Goal: Transaction & Acquisition: Book appointment/travel/reservation

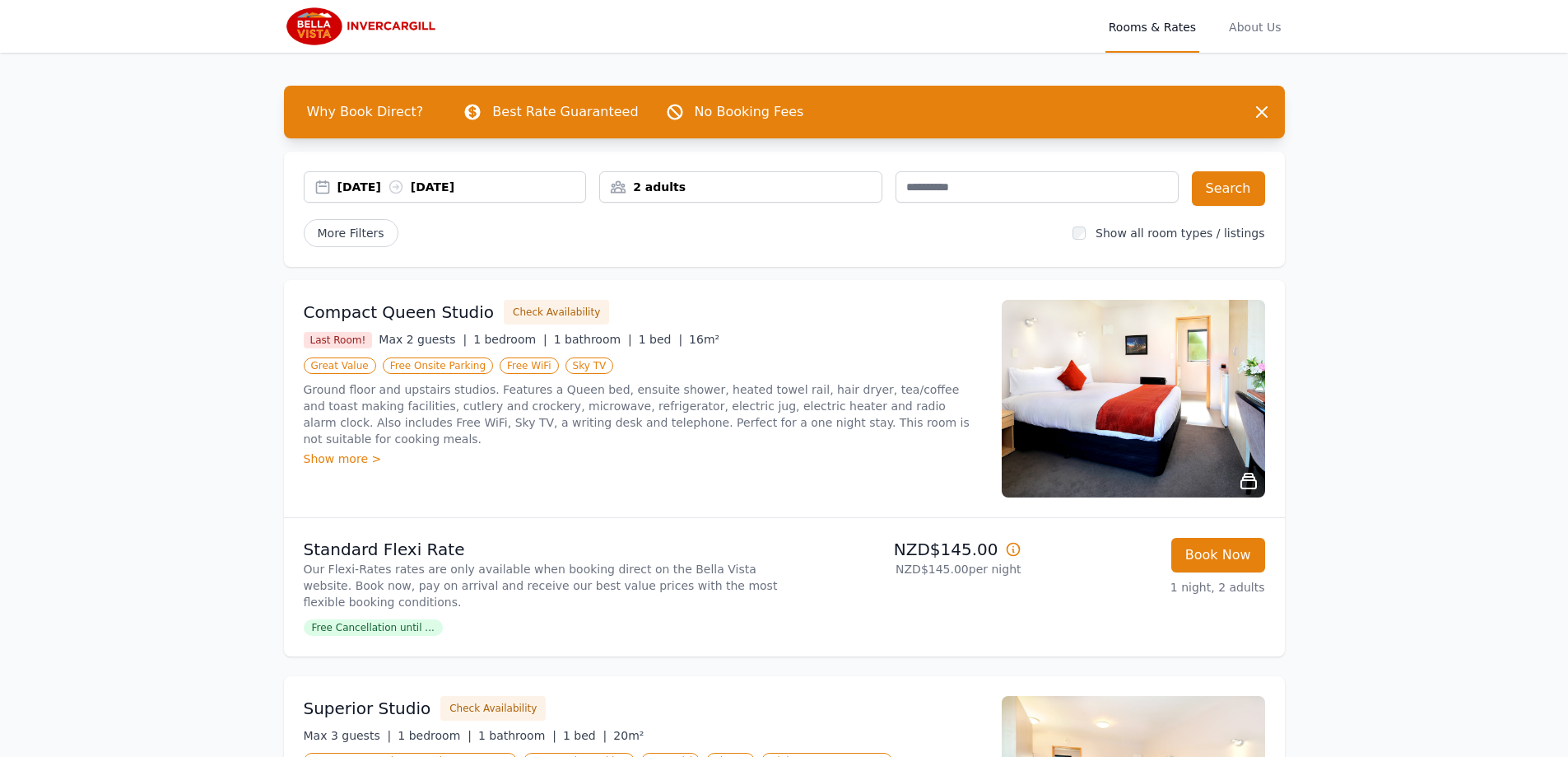
click at [394, 186] on div "[DATE] [DATE]" at bounding box center [462, 187] width 248 height 17
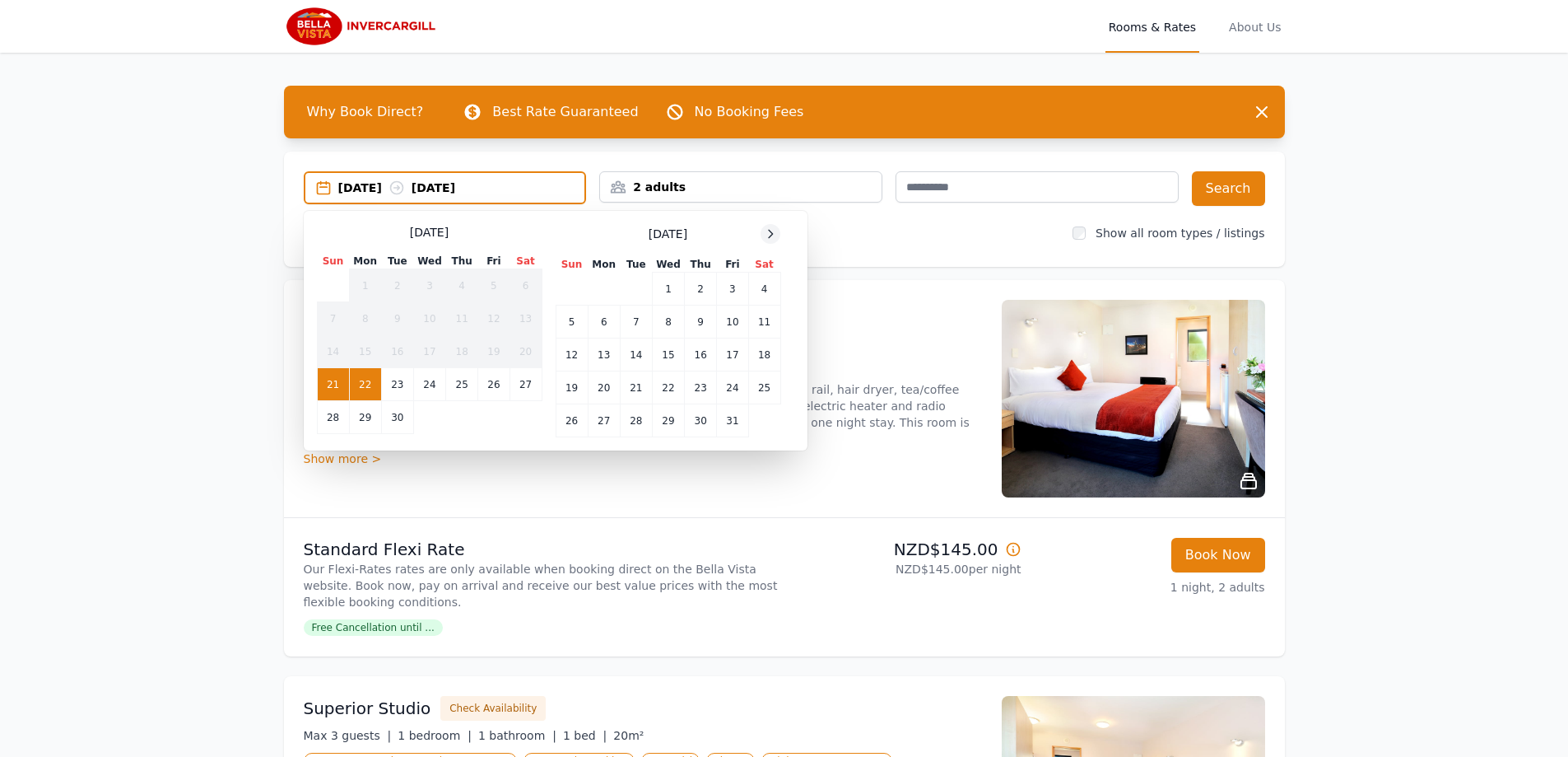
click at [771, 237] on icon at bounding box center [771, 232] width 4 height 7
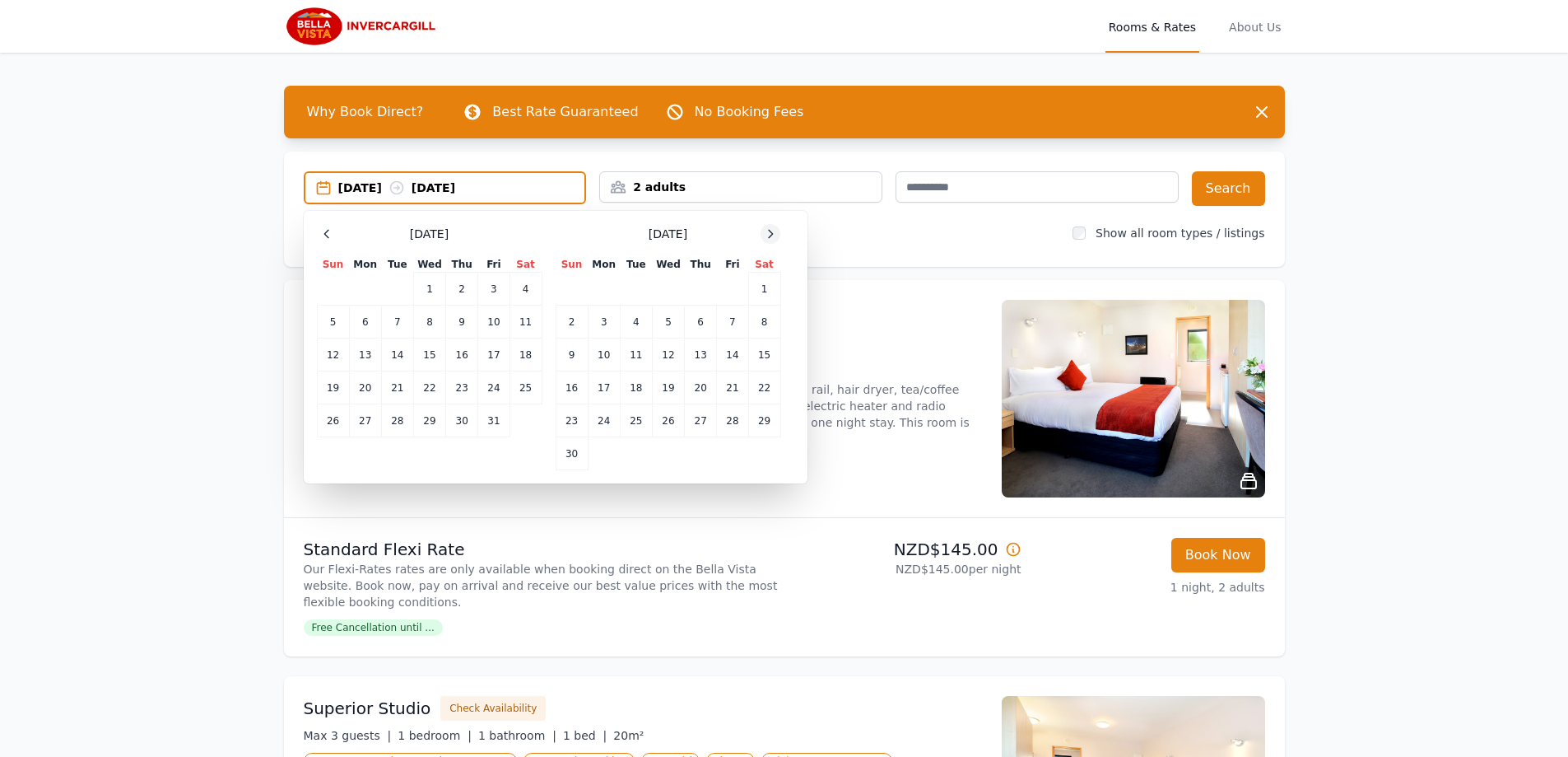
click at [771, 237] on icon at bounding box center [771, 232] width 4 height 7
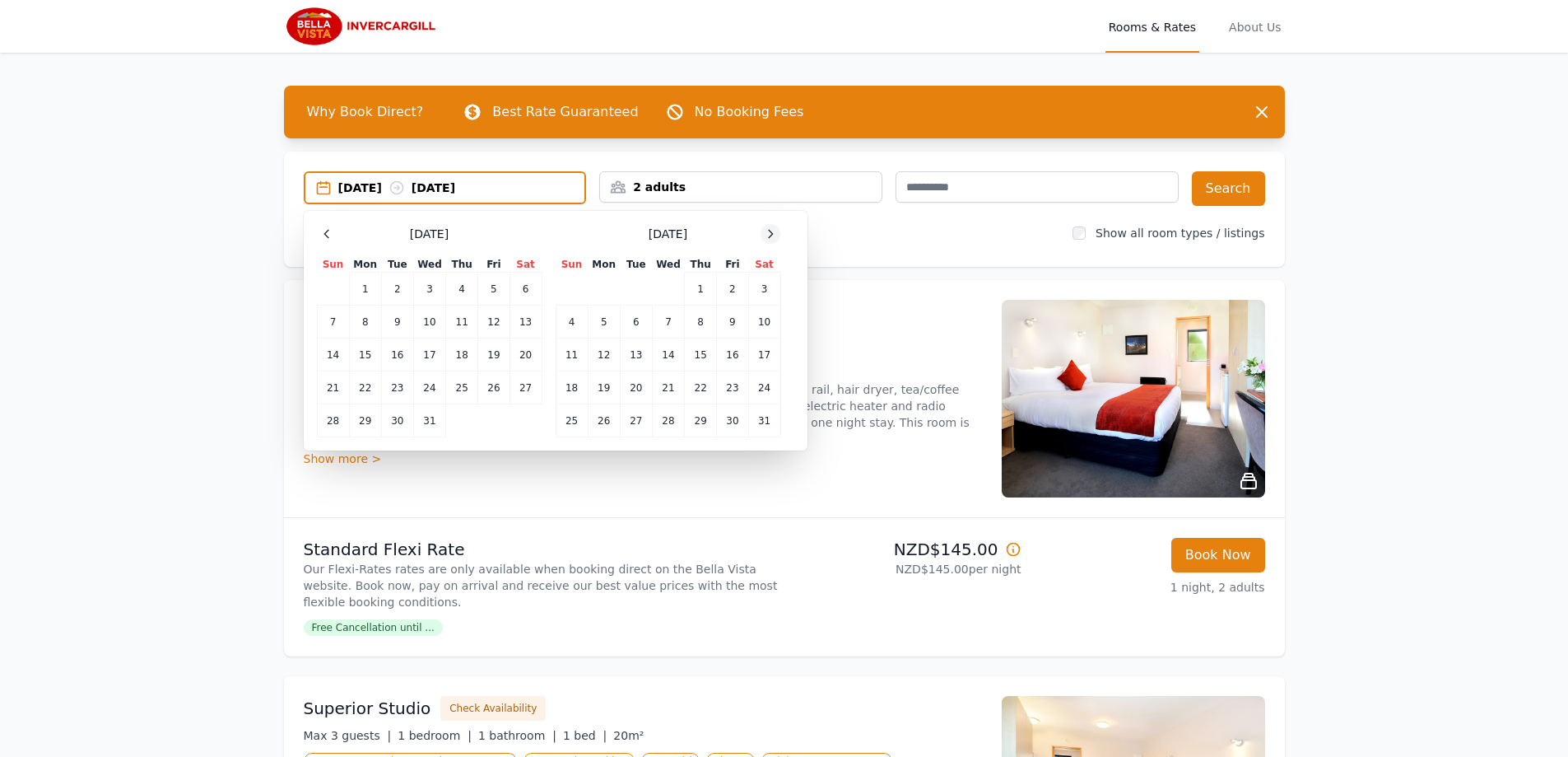
click at [771, 237] on icon at bounding box center [771, 232] width 4 height 7
click at [433, 287] on td "4" at bounding box center [429, 288] width 32 height 33
click at [338, 324] on td "8" at bounding box center [333, 322] width 32 height 33
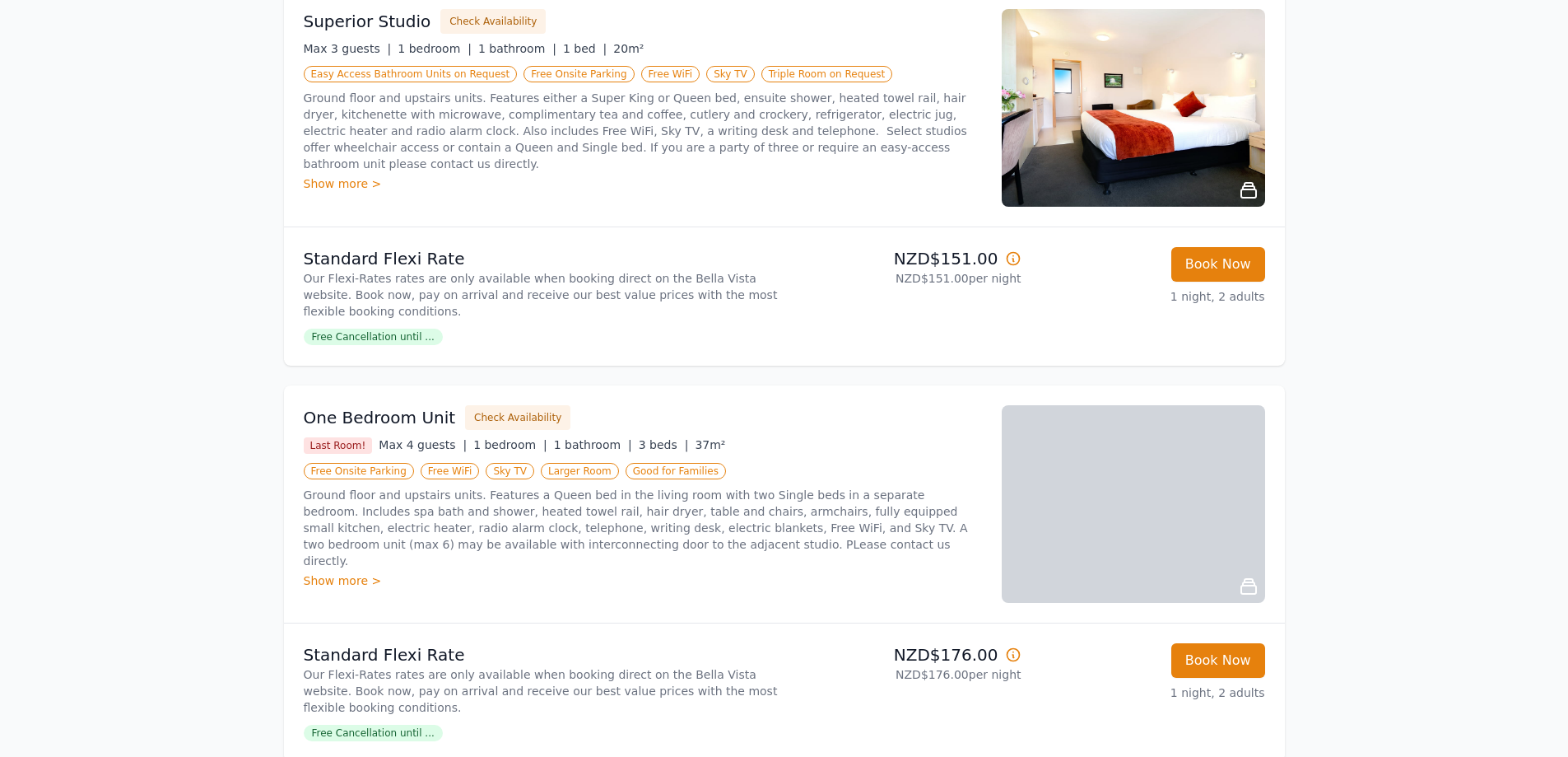
scroll to position [659, 0]
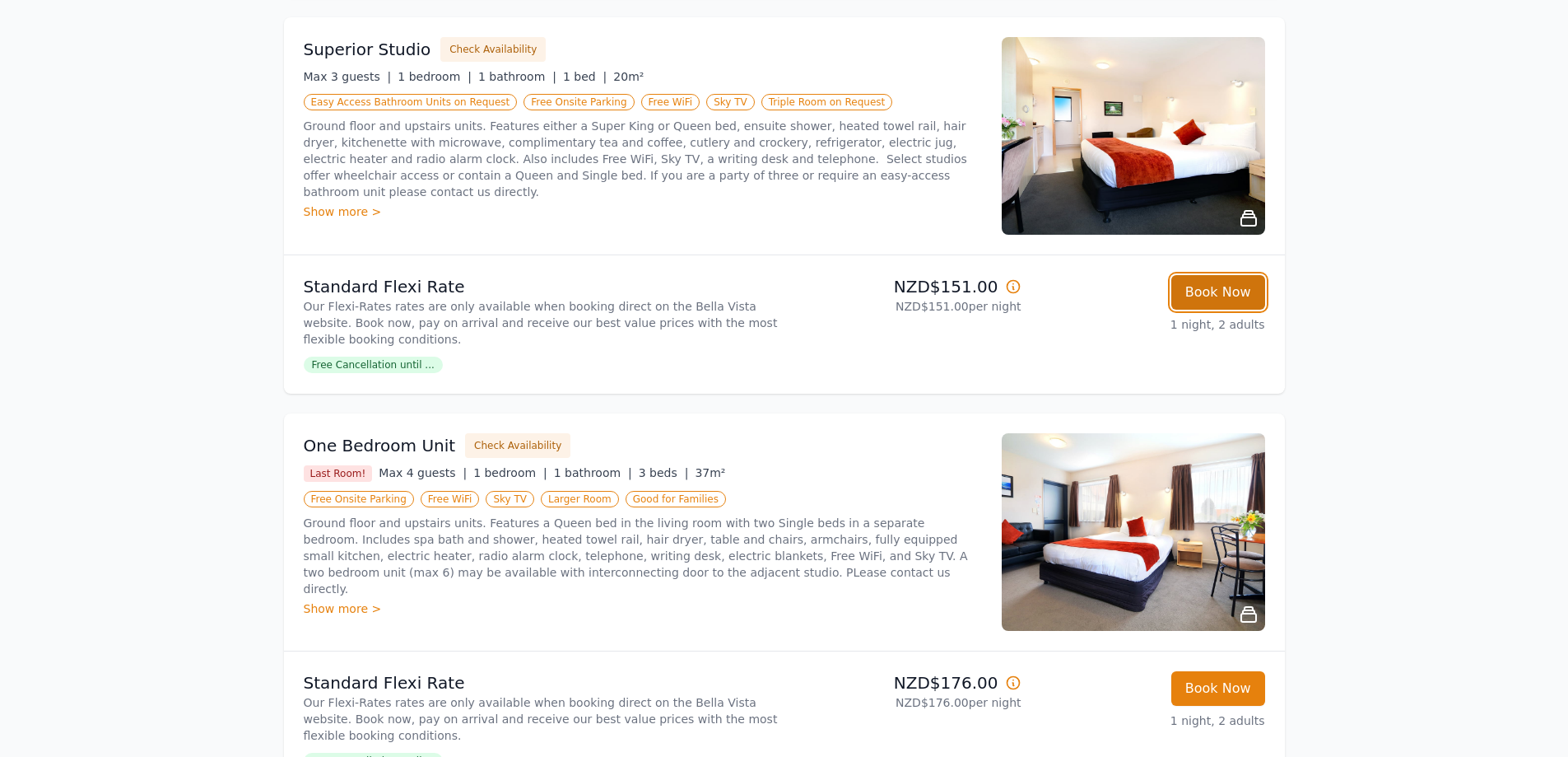
click at [1230, 291] on button "Book Now" at bounding box center [1218, 292] width 94 height 35
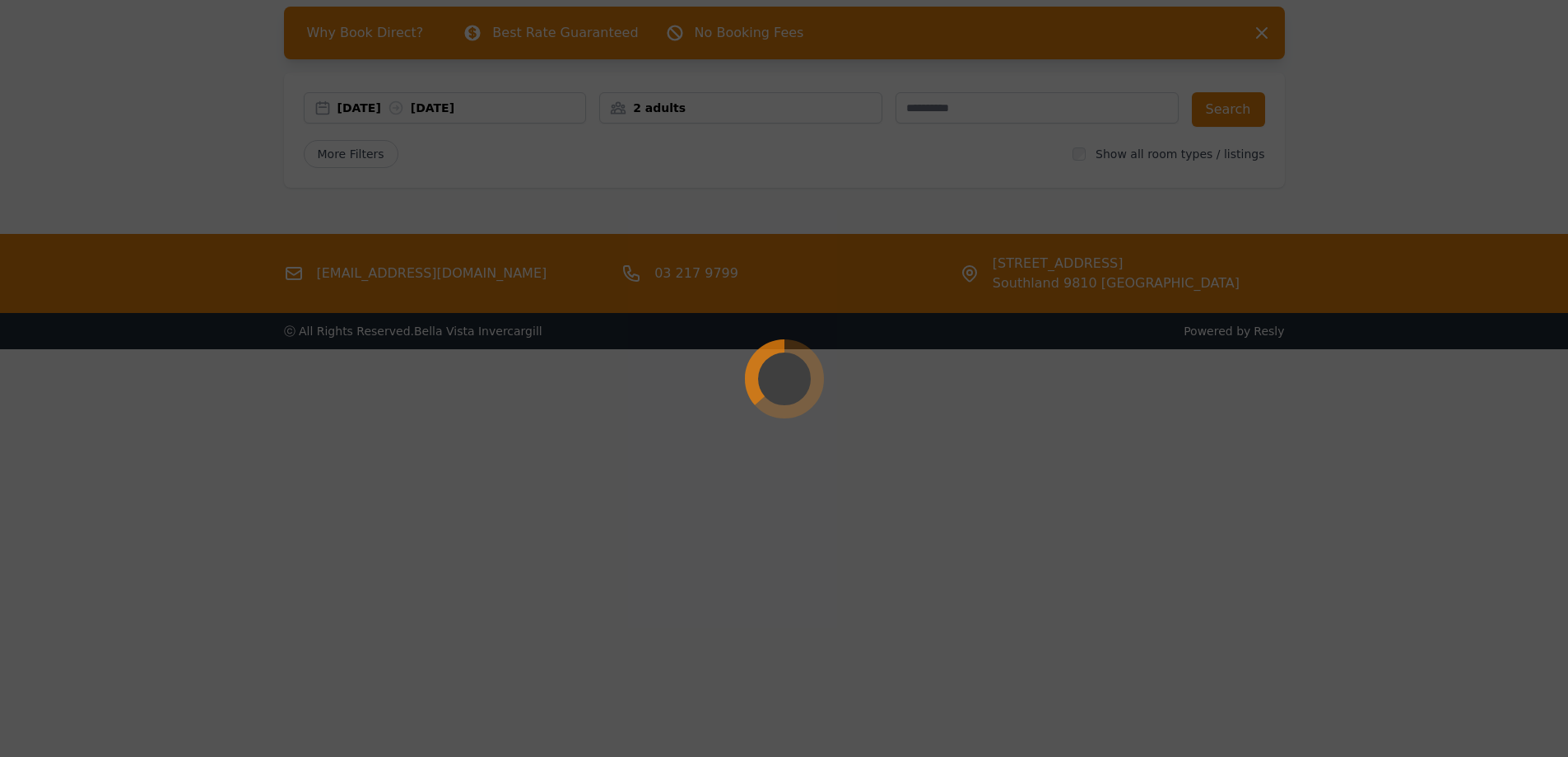
select select "**"
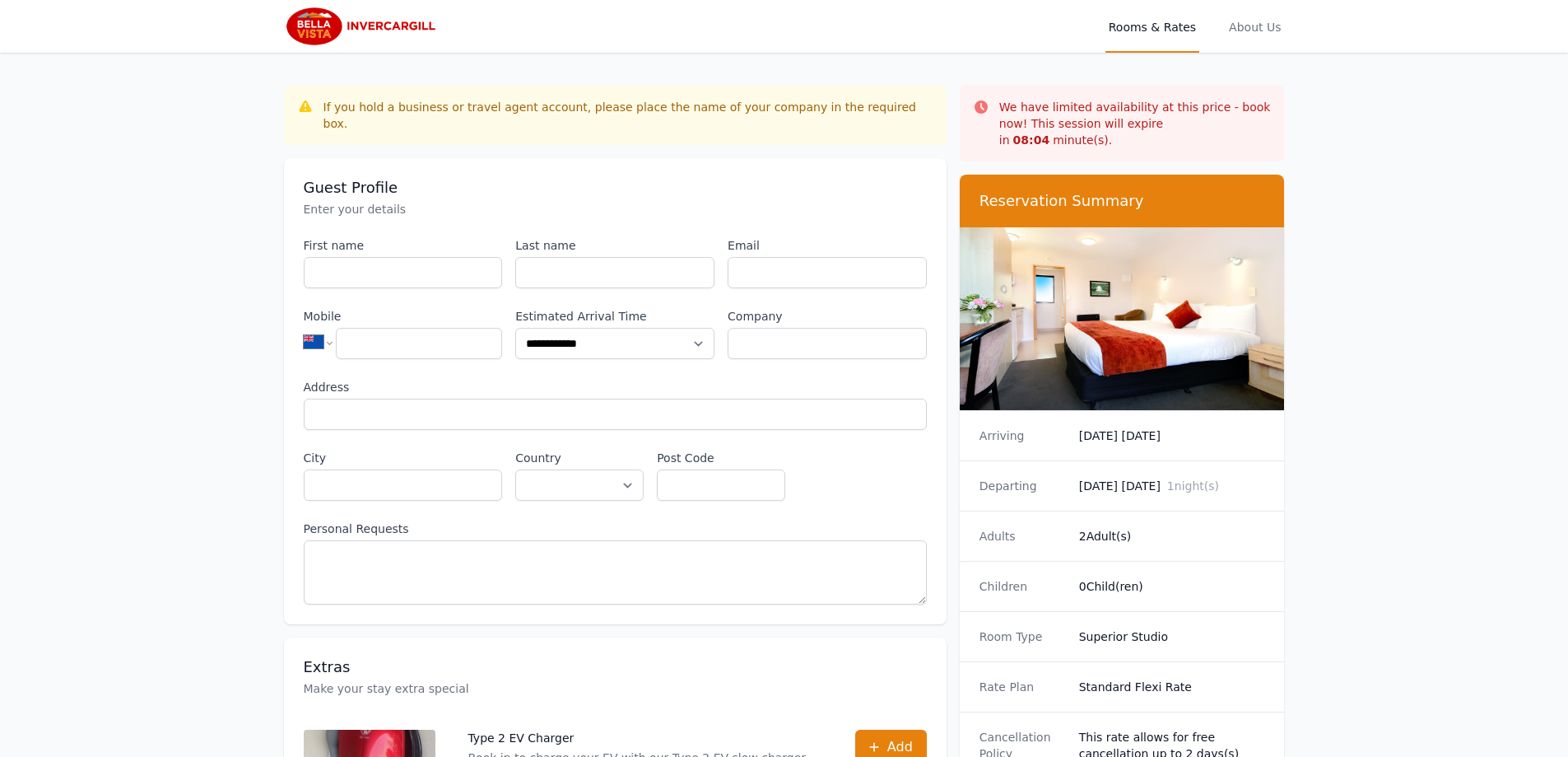
scroll to position [79, 0]
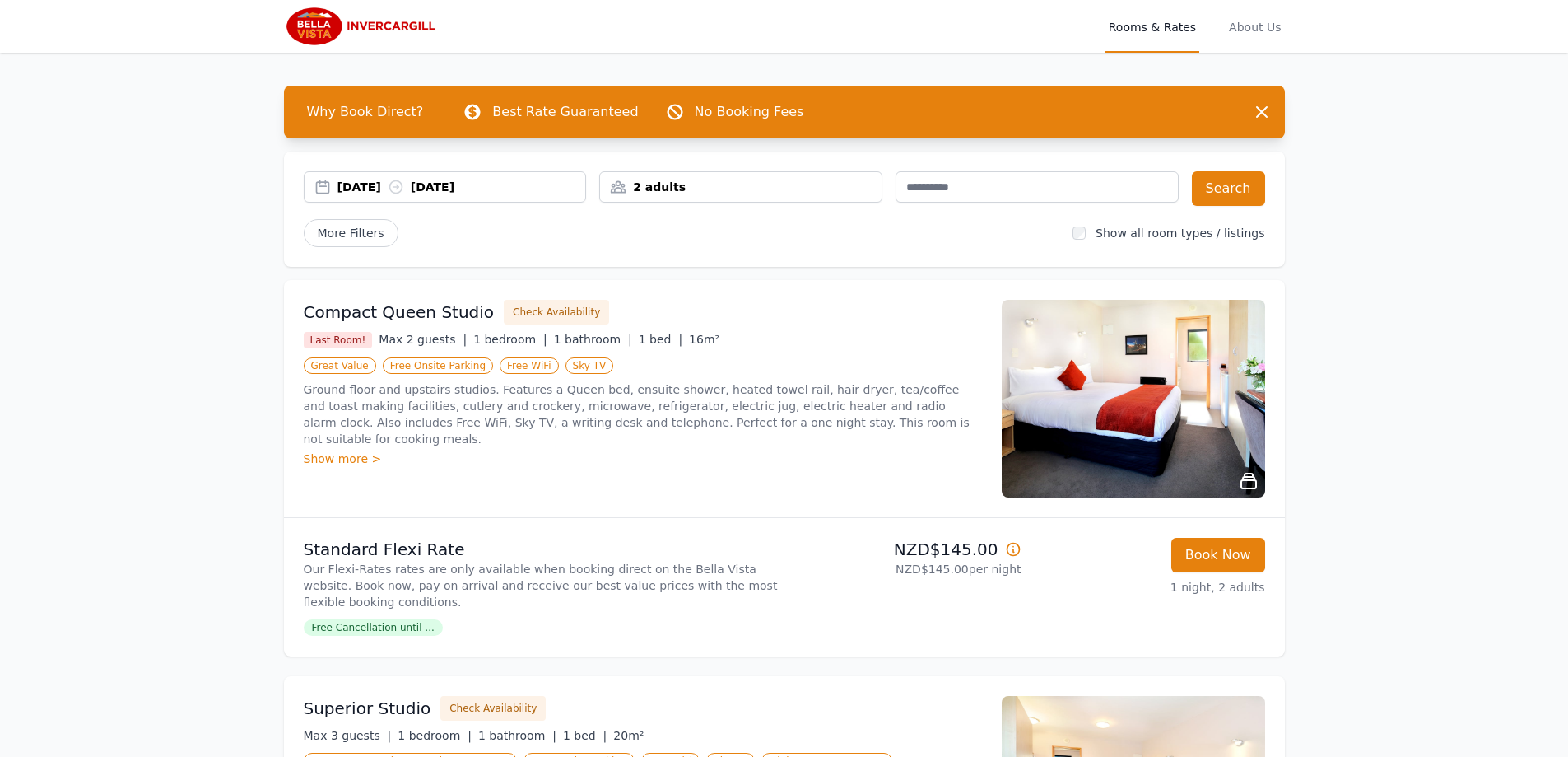
click at [362, 187] on div "[DATE] [DATE]" at bounding box center [462, 187] width 248 height 17
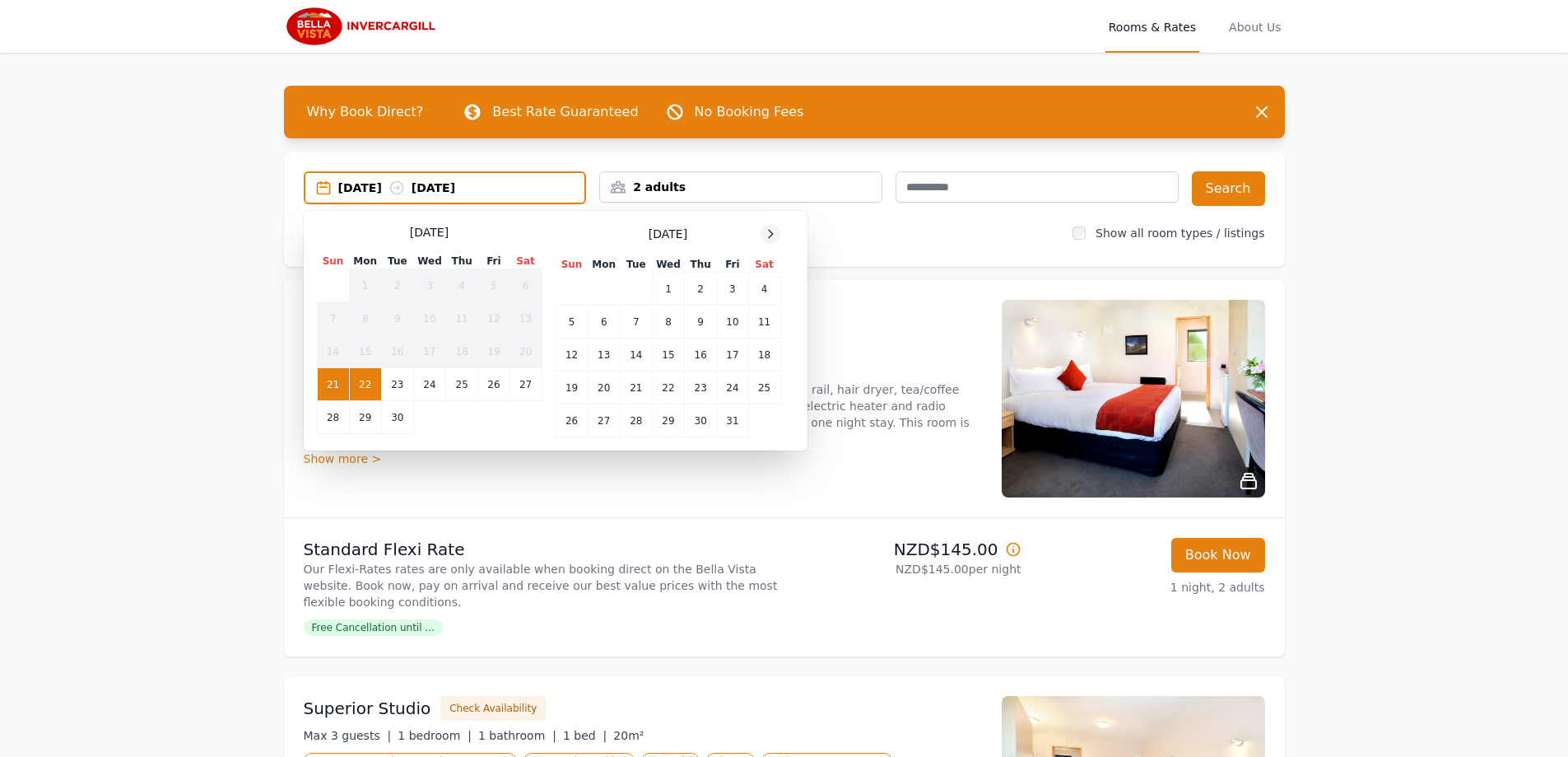
click at [774, 236] on icon at bounding box center [770, 233] width 13 height 13
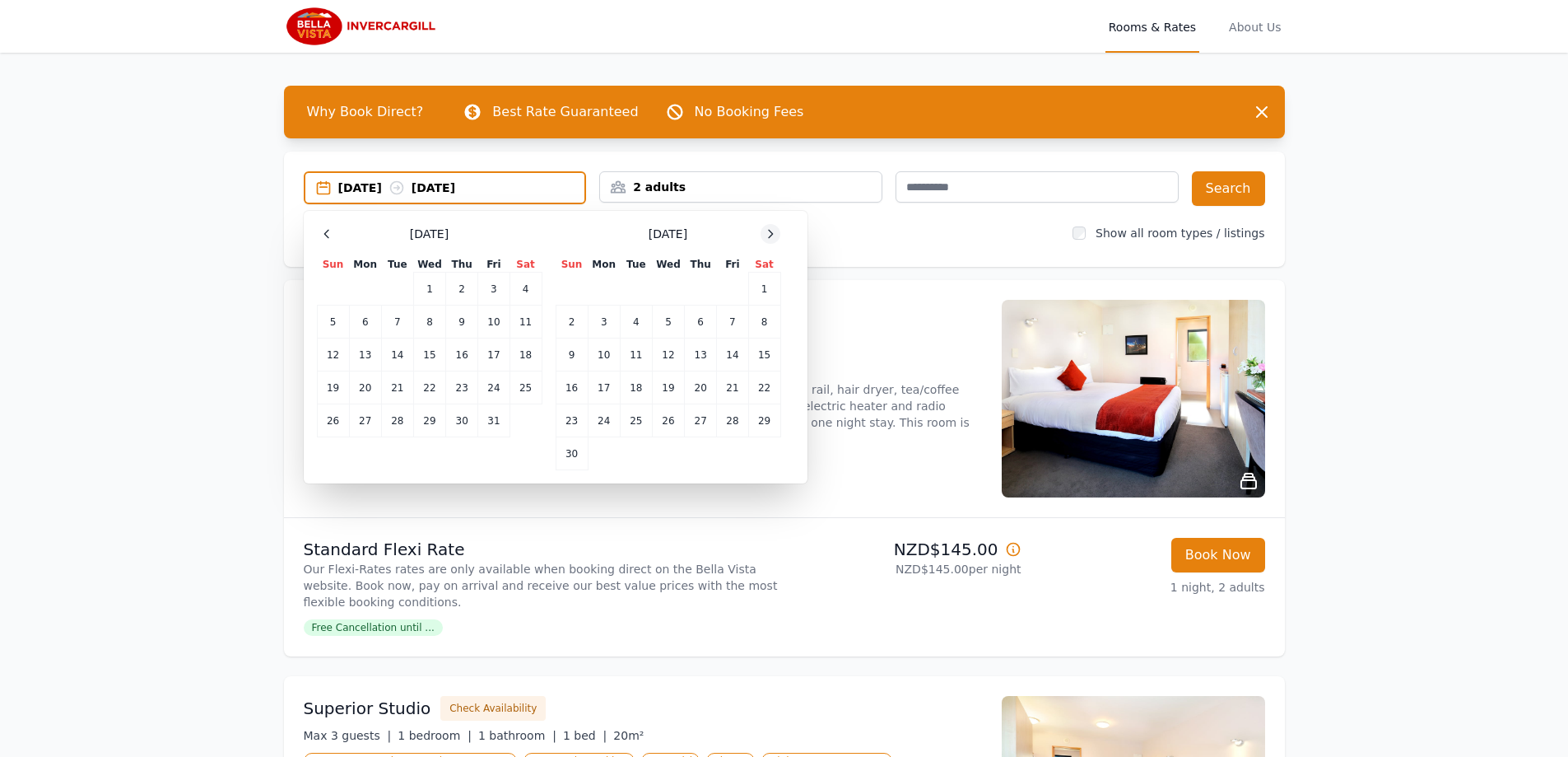
click at [774, 236] on icon at bounding box center [770, 233] width 13 height 13
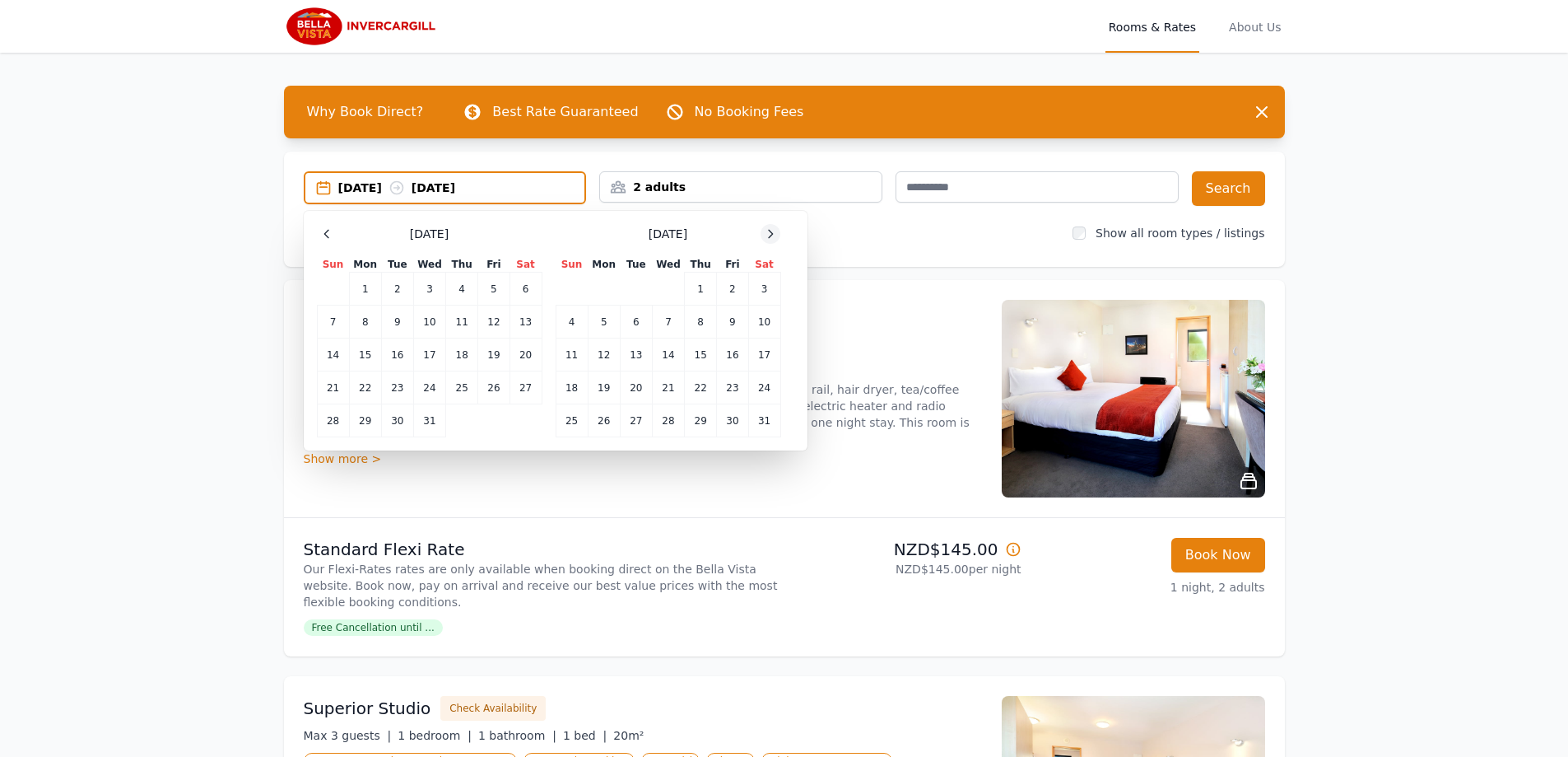
click at [774, 236] on icon at bounding box center [770, 233] width 13 height 13
click at [694, 287] on td "5" at bounding box center [701, 288] width 32 height 33
click at [595, 323] on td "9" at bounding box center [604, 322] width 32 height 33
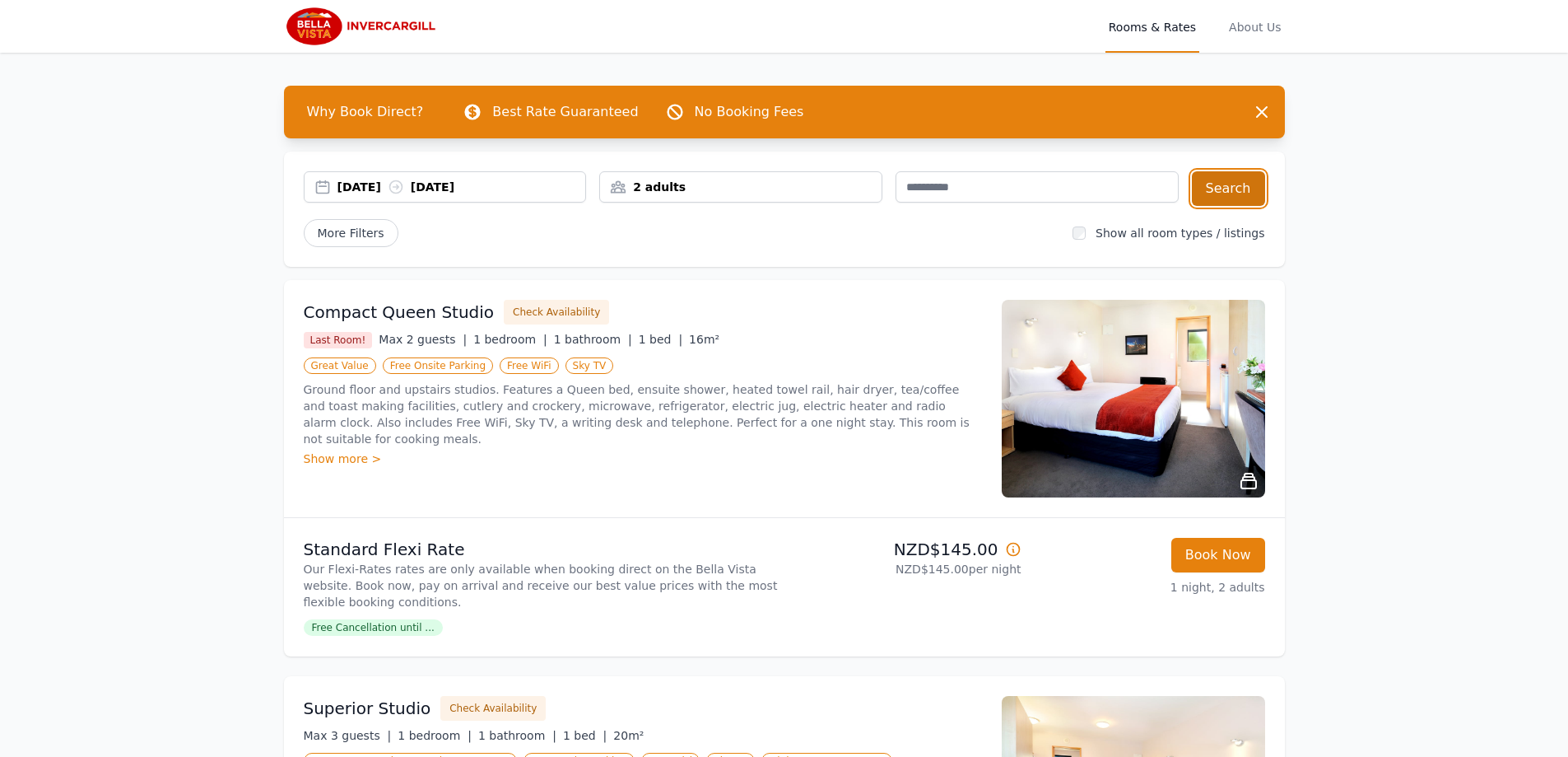
click at [1227, 188] on button "Search" at bounding box center [1228, 188] width 73 height 35
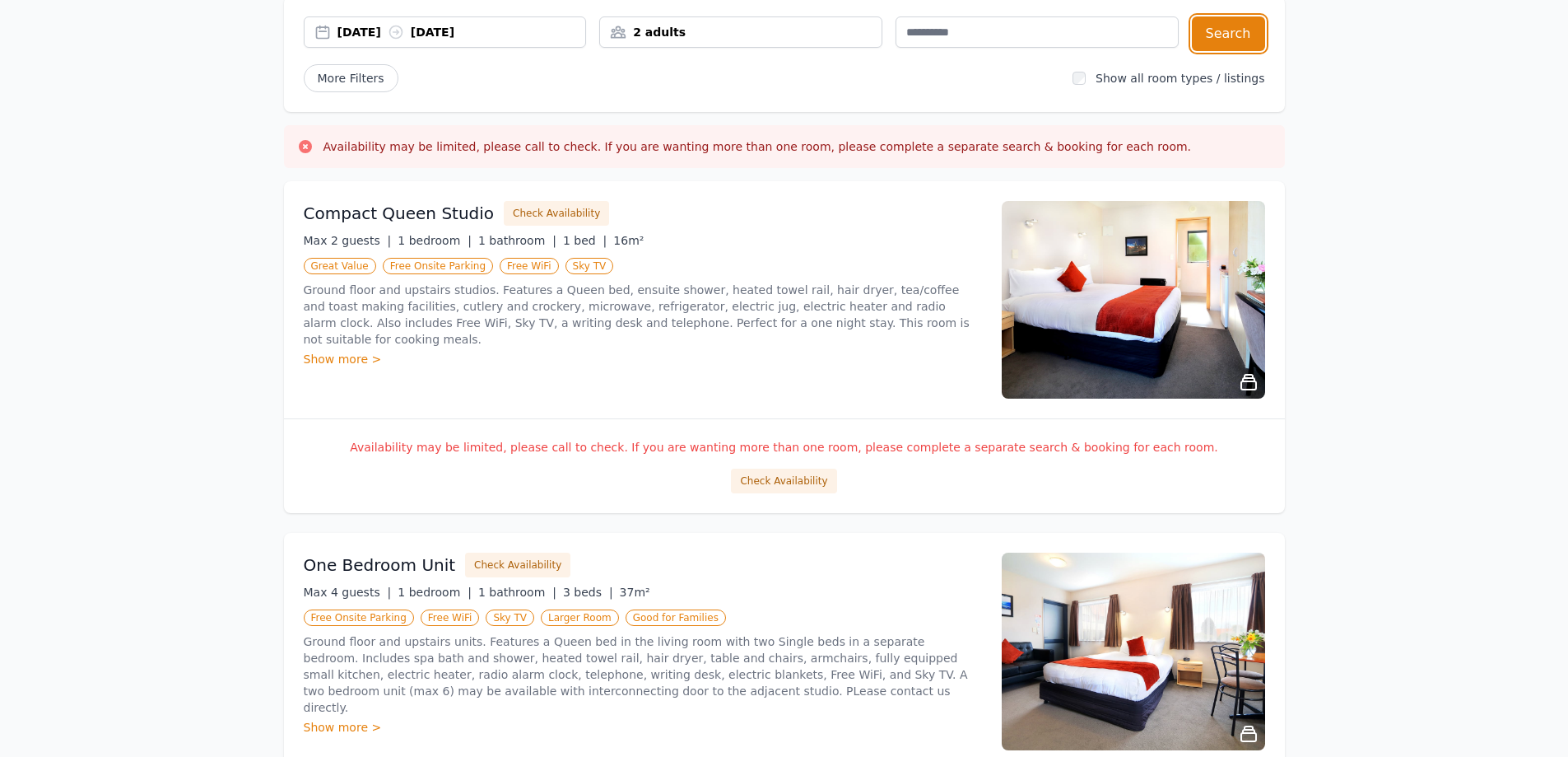
scroll to position [183, 0]
